Goal: Task Accomplishment & Management: Manage account settings

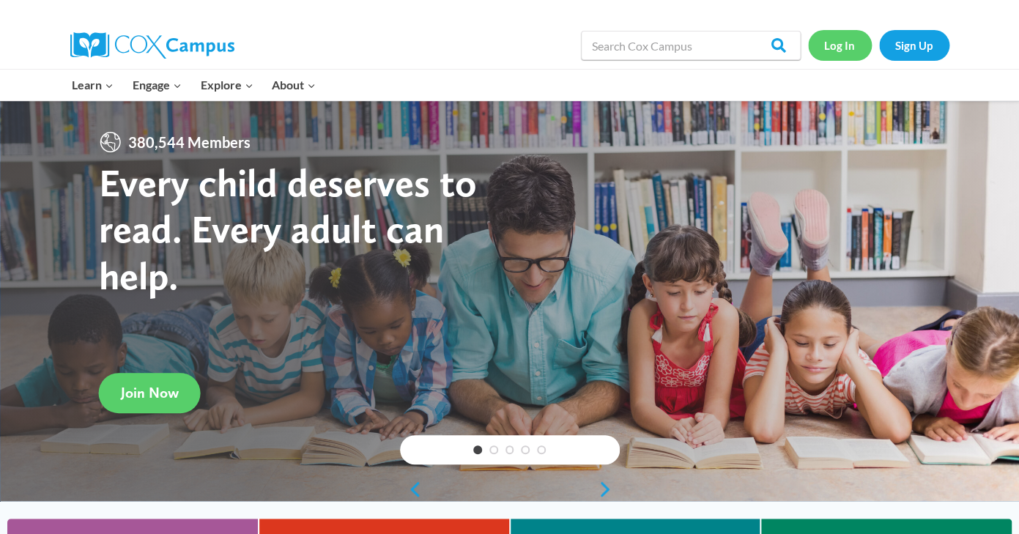
click at [840, 48] on link "Log In" at bounding box center [840, 45] width 64 height 30
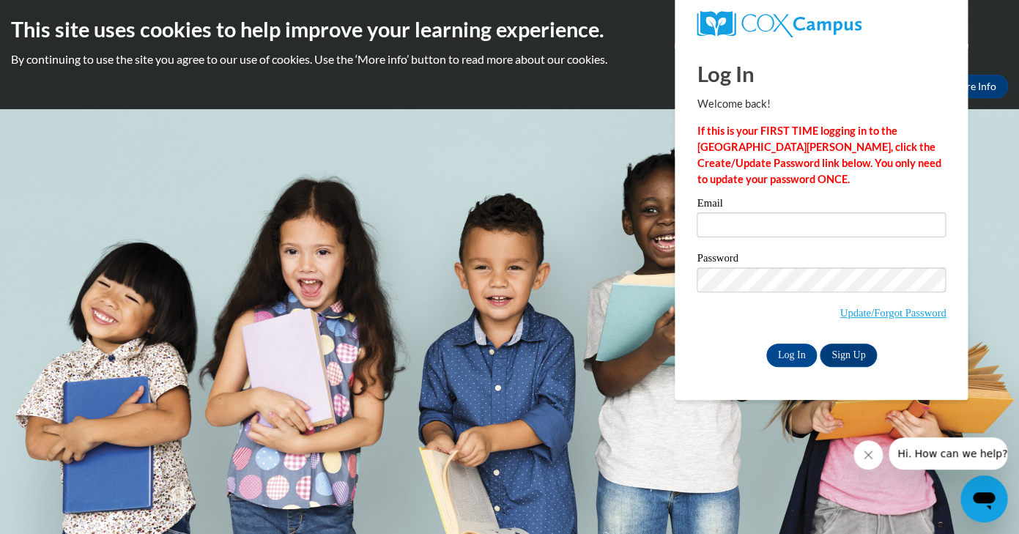
type input "s"
type input "Seungyoun.ward@iasmyrna.org"
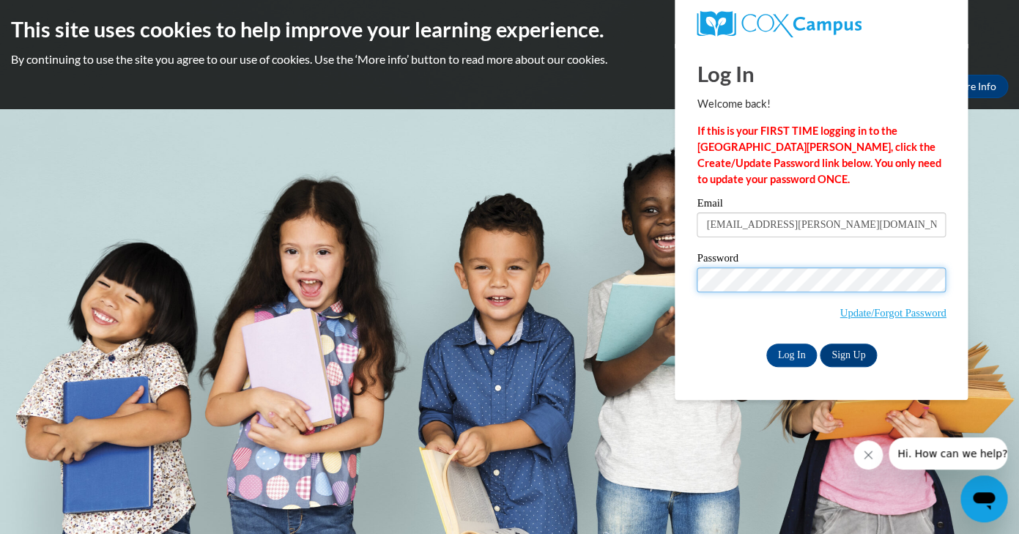
click at [766, 343] on input "Log In" at bounding box center [791, 354] width 51 height 23
